Goal: Check status: Check status

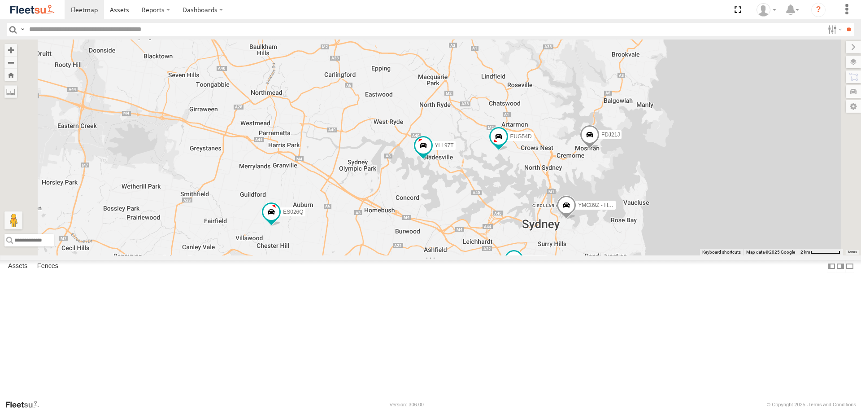
drag, startPoint x: 707, startPoint y: 234, endPoint x: 696, endPoint y: 236, distance: 11.8
click at [696, 236] on div "2 YLF23N FDJ21J YMC89Z - HiAce EHV94J YLL97T ES026Q EUG54D" at bounding box center [430, 146] width 861 height 215
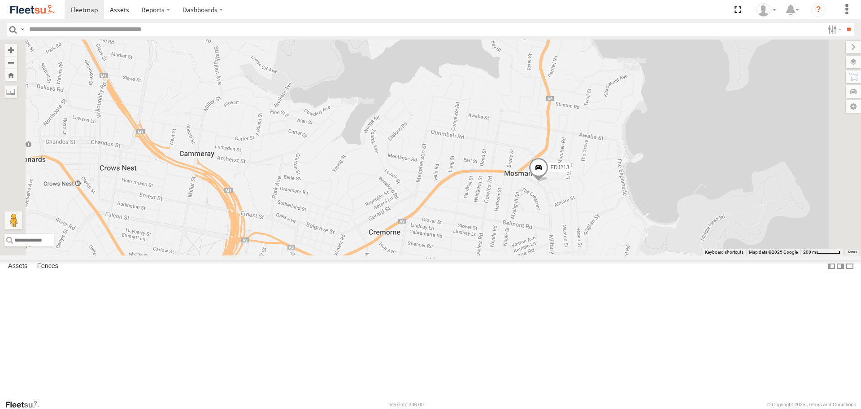
drag, startPoint x: 603, startPoint y: 209, endPoint x: 618, endPoint y: 216, distance: 15.9
click at [603, 210] on div "YLF23N FDJ21J YMC89Z - HiAce EHV94J YLL97T ES026Q EUG54D" at bounding box center [430, 146] width 861 height 215
click at [549, 182] on span at bounding box center [539, 170] width 20 height 24
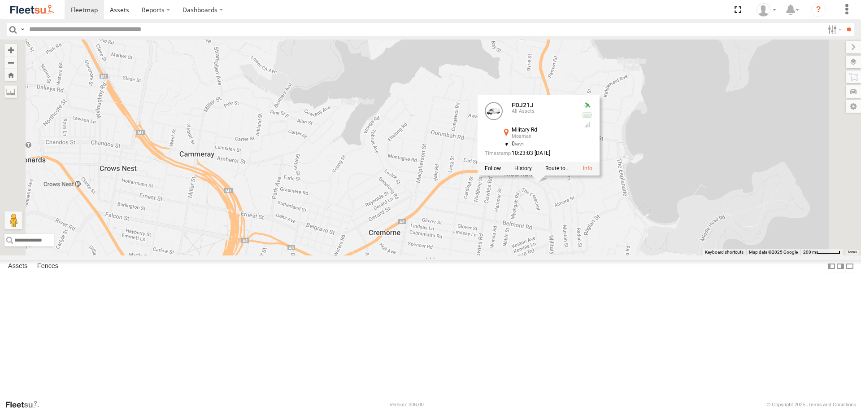
click at [644, 255] on div "YLF23N FDJ21J YMC89Z - HiAce EHV94J YLL97T ES026Q EUG54D FDJ21J All Assets Mili…" at bounding box center [430, 146] width 861 height 215
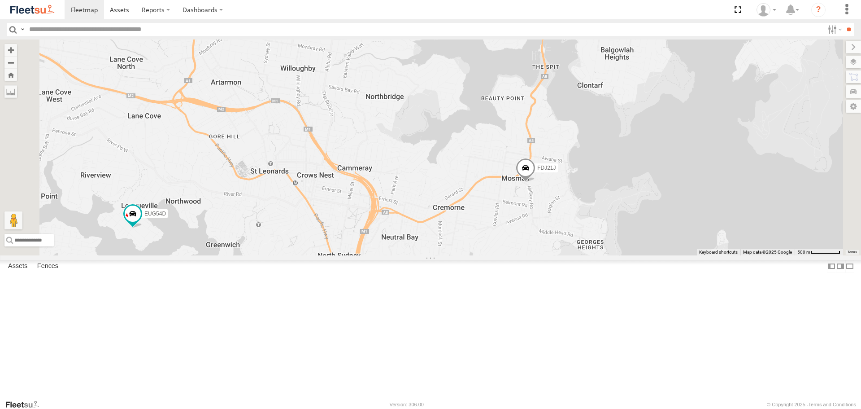
click at [536, 182] on span at bounding box center [526, 170] width 20 height 24
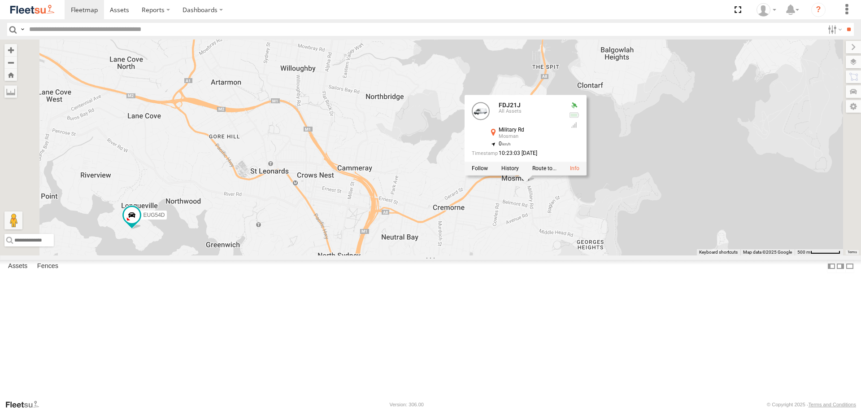
click at [620, 255] on div "YLF23N FDJ21J YMC89Z - HiAce EHV94J YLL97T ES026Q EUG54D FDJ21J All Assets Mili…" at bounding box center [430, 146] width 861 height 215
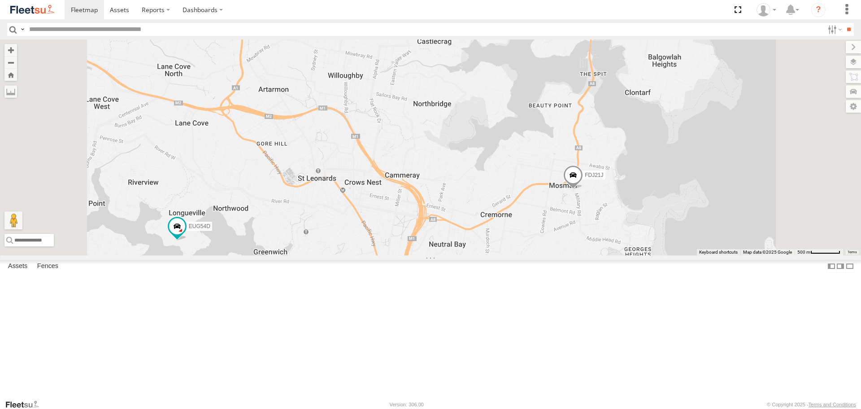
drag, startPoint x: 658, startPoint y: 215, endPoint x: 635, endPoint y: 231, distance: 28.0
click at [635, 231] on div "YLF23N FDJ21J YMC89Z - HiAce EHV94J YLL97T ES026Q EUG54D" at bounding box center [430, 146] width 861 height 215
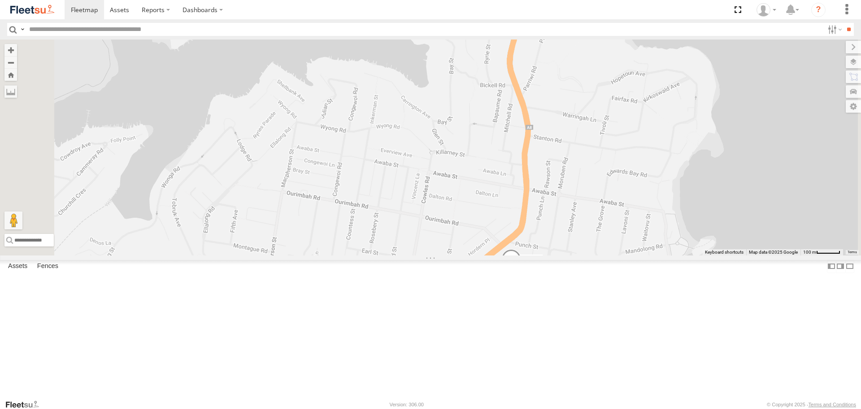
click at [521, 273] on span at bounding box center [511, 261] width 20 height 24
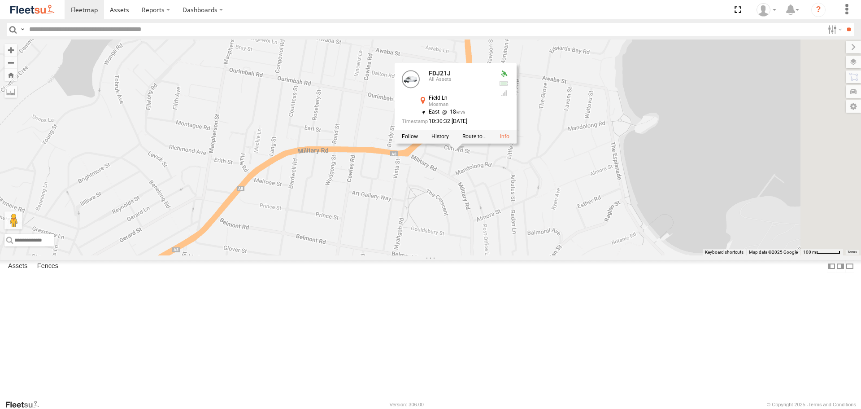
drag, startPoint x: 502, startPoint y: 291, endPoint x: 445, endPoint y: 166, distance: 137.5
click at [445, 166] on div "YLF23N FDJ21J YMC89Z - HiAce EHV94J YLL97T ES026Q EUG54D FDJ21J All Assets Fiel…" at bounding box center [430, 146] width 861 height 215
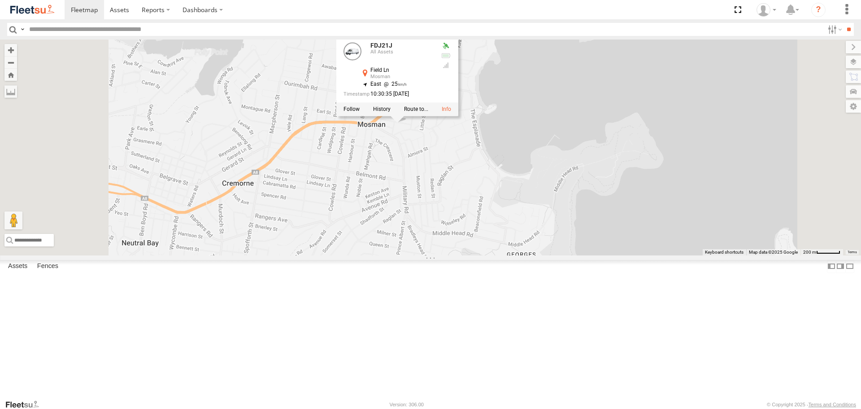
drag, startPoint x: 412, startPoint y: 122, endPoint x: 379, endPoint y: 107, distance: 36.3
click at [379, 107] on div "YLF23N FDJ21J YMC89Z - HiAce EHV94J YLL97T ES026Q EUG54D FDJ21J All Assets Fiel…" at bounding box center [430, 146] width 861 height 215
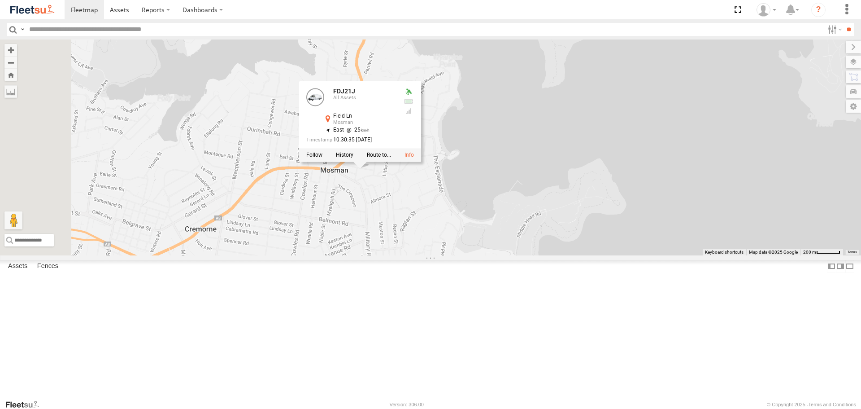
drag, startPoint x: 351, startPoint y: 197, endPoint x: 359, endPoint y: 201, distance: 9.0
click at [359, 201] on div "YLF23N FDJ21J YMC89Z - HiAce EHV94J YLL97T ES026Q EUG54D FDJ21J All Assets Fiel…" at bounding box center [430, 146] width 861 height 215
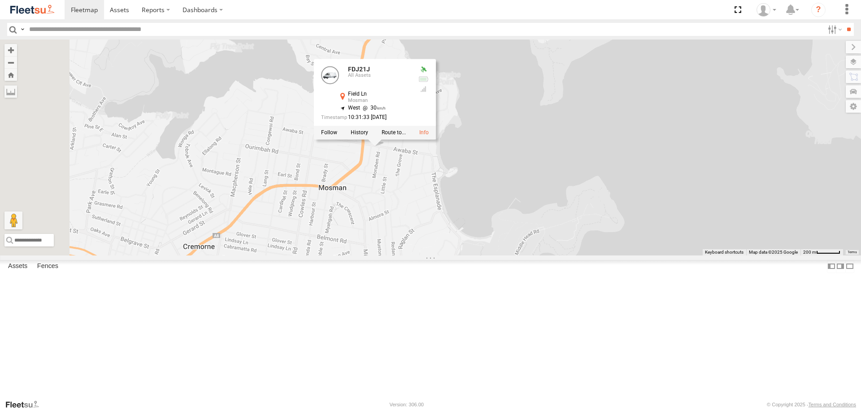
drag, startPoint x: 452, startPoint y: 225, endPoint x: 450, endPoint y: 244, distance: 18.5
click at [450, 244] on div "YLF23N FDJ21J YMC89Z - HiAce EHV94J YLL97T ES026Q EUG54D FDJ21J All Assets Fiel…" at bounding box center [430, 146] width 861 height 215
click at [456, 240] on div "YLF23N FDJ21J YMC89Z - HiAce EHV94J YLL97T ES026Q EUG54D FDJ21J All Assets Fiel…" at bounding box center [430, 146] width 861 height 215
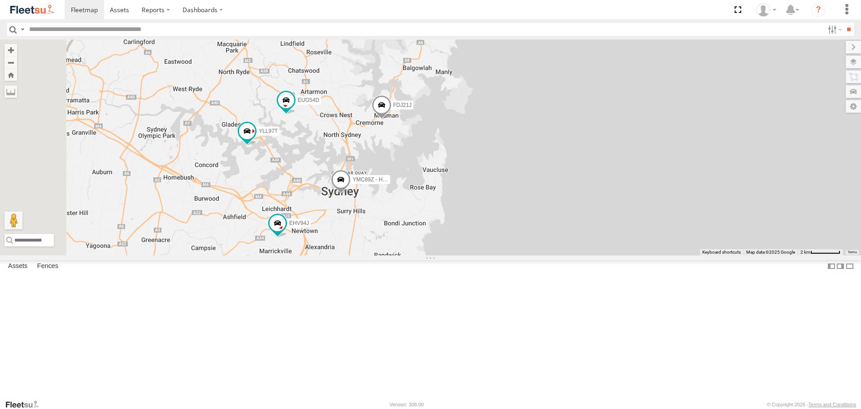
drag, startPoint x: 427, startPoint y: 194, endPoint x: 467, endPoint y: 206, distance: 42.1
click at [467, 206] on div "FDJ21J YLF23N YMC89Z - HiAce EHV94J YLL97T EUG54D" at bounding box center [430, 146] width 861 height 215
drag, startPoint x: 459, startPoint y: 187, endPoint x: 460, endPoint y: 201, distance: 13.9
click at [460, 201] on div "FDJ21J YLF23N YMC89Z - HiAce EHV94J YLL97T EUG54D 2" at bounding box center [430, 146] width 861 height 215
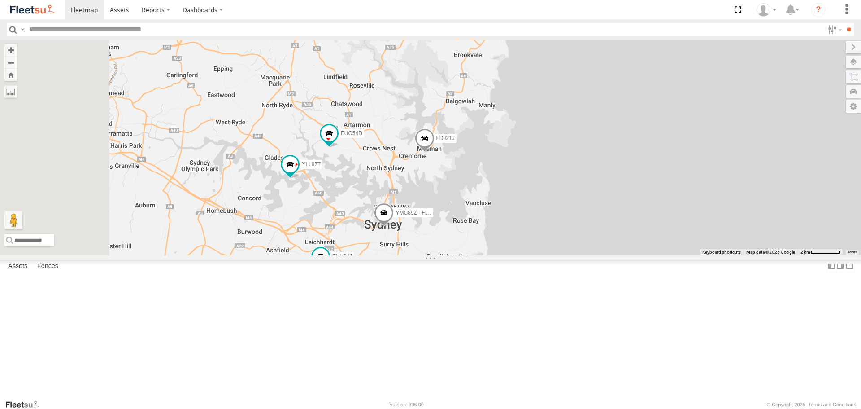
drag, startPoint x: 508, startPoint y: 105, endPoint x: 560, endPoint y: 131, distance: 58.0
click at [560, 131] on div "FDJ21J YLF23N YMC89Z - HiAce EHV94J YLL97T EUG54D 2" at bounding box center [430, 146] width 861 height 215
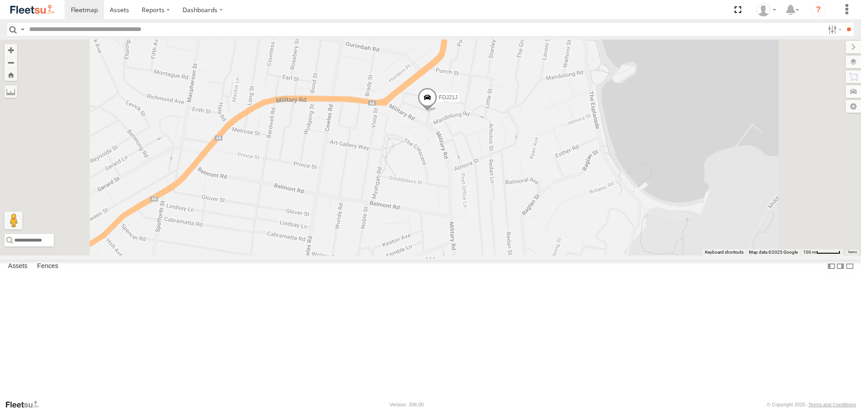
drag, startPoint x: 512, startPoint y: 170, endPoint x: 521, endPoint y: 178, distance: 12.4
click at [521, 178] on div "FDJ21J YMC89Z - HiAce YLL97T EUG54D" at bounding box center [430, 146] width 861 height 215
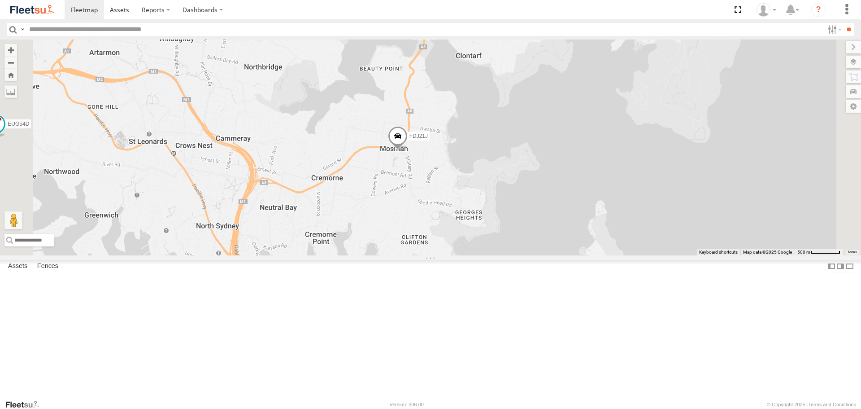
drag, startPoint x: 481, startPoint y: 139, endPoint x: 476, endPoint y: 202, distance: 63.5
click at [476, 202] on div "FDJ21J YMC89Z - HiAce YLL97T EUG54D" at bounding box center [430, 146] width 861 height 215
